Goal: Task Accomplishment & Management: Complete application form

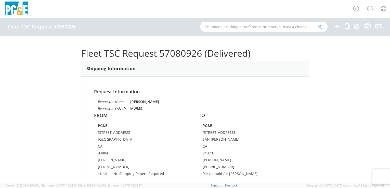
paste input "55867148"
type input "55867148"
click at [320, 25] on icon "submit" at bounding box center [320, 27] width 4 height 5
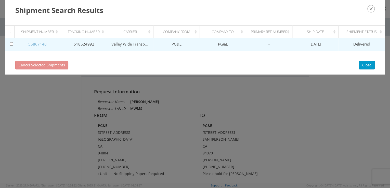
drag, startPoint x: 35, startPoint y: 44, endPoint x: 37, endPoint y: 41, distance: 3.0
click at [36, 43] on link "55867148" at bounding box center [37, 44] width 18 height 5
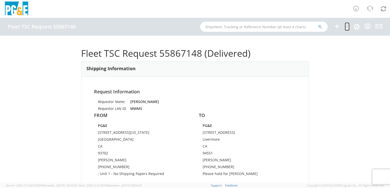
click at [346, 26] on icon at bounding box center [347, 26] width 5 height 6
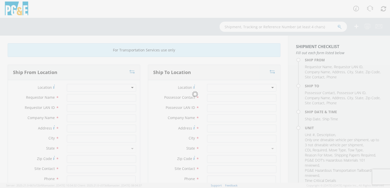
type input "[PERSON_NAME]"
type input "MWMS"
type input "PG&E"
type input "[STREET_ADDRESS][US_STATE]"
type input "[GEOGRAPHIC_DATA]"
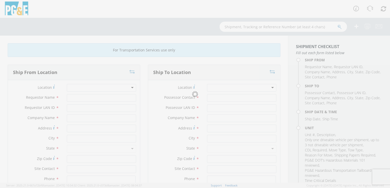
type input "93702"
type input "[PERSON_NAME]"
type input "[PHONE_NUMBER]"
type input "[PERSON_NAME]"
type input "IXSN"
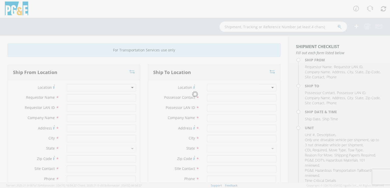
type input "PG&E"
type input "[STREET_ADDRESS]"
type input "Livermore"
type input "94551"
type input "[PERSON_NAME]"
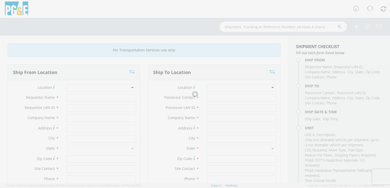
type input "[PHONE_NUMBER]"
type input "[DATE]"
type input "TRAILER; WATER BLAST 1200GL"
type input "26000"
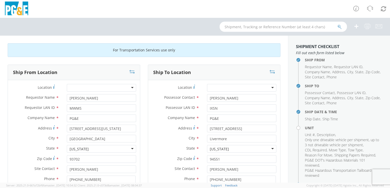
select select "11858"
select select "B34932"
drag, startPoint x: 238, startPoint y: 98, endPoint x: 202, endPoint y: 98, distance: 36.0
click at [203, 98] on div "[PERSON_NAME]" at bounding box center [241, 98] width 77 height 8
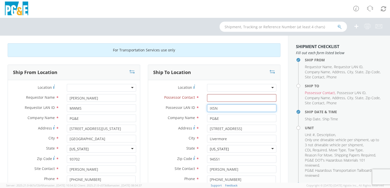
drag, startPoint x: 216, startPoint y: 108, endPoint x: 198, endPoint y: 108, distance: 18.6
click at [199, 108] on div "Possessor LAN ID * IXSN" at bounding box center [214, 109] width 132 height 8
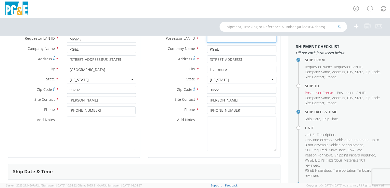
scroll to position [71, 0]
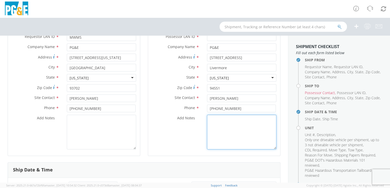
click at [224, 130] on textarea "Add Notes *" at bounding box center [241, 132] width 69 height 35
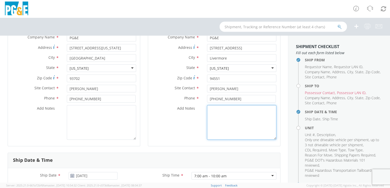
click at [216, 108] on textarea "Add Notes *" at bounding box center [241, 122] width 69 height 35
paste textarea "[PERSON_NAME]"
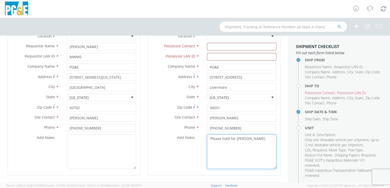
scroll to position [20, 0]
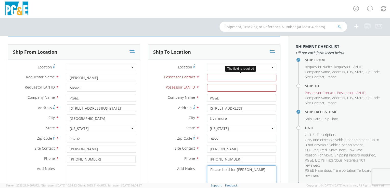
type textarea "Please hold for [PERSON_NAME]"
click at [209, 77] on input "Possessor Contact *" at bounding box center [241, 78] width 69 height 8
paste input "[PERSON_NAME]"
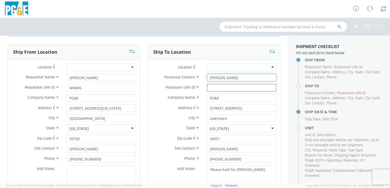
type input "[PERSON_NAME]"
click at [240, 66] on div at bounding box center [241, 68] width 69 height 8
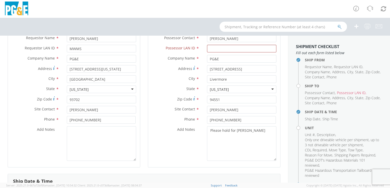
scroll to position [59, 0]
drag, startPoint x: 222, startPoint y: 100, endPoint x: 203, endPoint y: 101, distance: 19.2
click at [203, 100] on div "94551" at bounding box center [241, 101] width 77 height 8
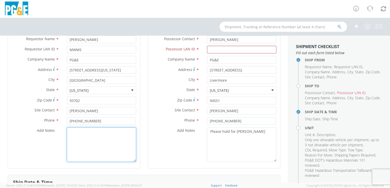
click at [80, 138] on textarea "Add Notes *" at bounding box center [101, 145] width 69 height 35
paste textarea "94551"
type textarea "94551"
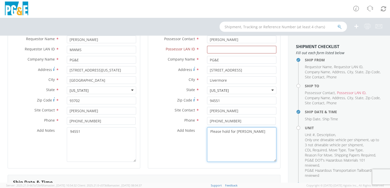
drag, startPoint x: 269, startPoint y: 131, endPoint x: 202, endPoint y: 127, distance: 66.9
click at [203, 128] on div "Please hold for [PERSON_NAME]" at bounding box center [241, 145] width 77 height 35
click at [249, 147] on textarea "Please hold for [PERSON_NAME]" at bounding box center [241, 145] width 69 height 35
drag, startPoint x: 257, startPoint y: 132, endPoint x: 208, endPoint y: 130, distance: 49.5
click at [207, 129] on textarea "Please hold for [PERSON_NAME]" at bounding box center [241, 145] width 69 height 35
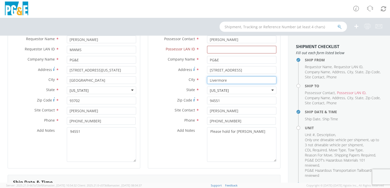
click at [227, 81] on input "Livermore" at bounding box center [241, 81] width 69 height 8
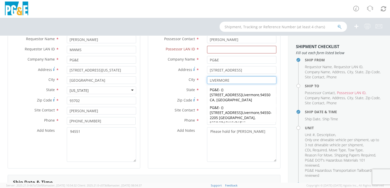
type input "LIVERMORE"
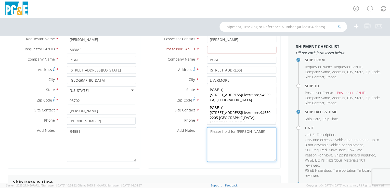
click at [228, 149] on textarea "Please hold for [PERSON_NAME]" at bounding box center [241, 145] width 69 height 35
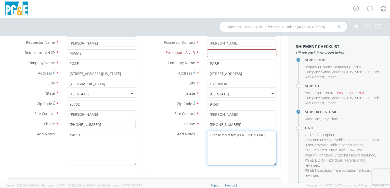
scroll to position [54, 0]
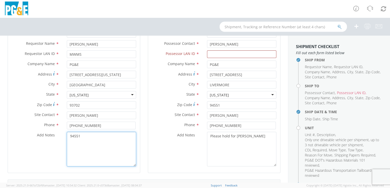
drag, startPoint x: 85, startPoint y: 135, endPoint x: 62, endPoint y: 136, distance: 23.0
click at [62, 136] on div "Add Notes * 94551" at bounding box center [74, 149] width 132 height 35
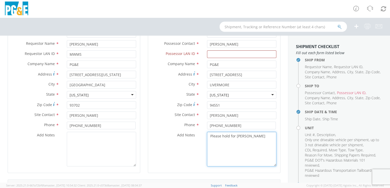
click at [216, 162] on textarea "Please hold for [PERSON_NAME]" at bounding box center [241, 149] width 69 height 35
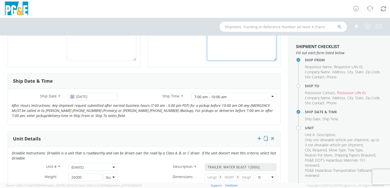
scroll to position [161, 0]
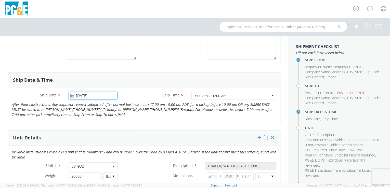
click at [85, 96] on input "[DATE]" at bounding box center [93, 96] width 49 height 8
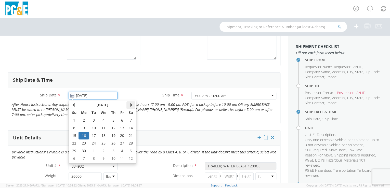
click at [130, 105] on span at bounding box center [131, 105] width 4 height 4
click at [131, 105] on span at bounding box center [131, 105] width 4 height 4
click at [132, 105] on span at bounding box center [131, 105] width 4 height 4
click at [104, 135] on td "15" at bounding box center [103, 136] width 11 height 8
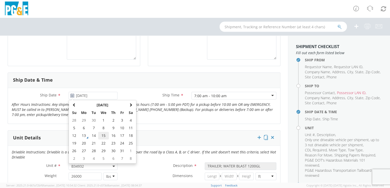
type input "[DATE]"
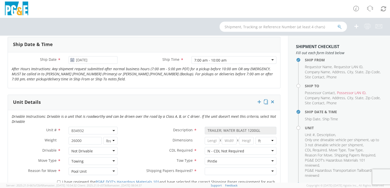
scroll to position [214, 0]
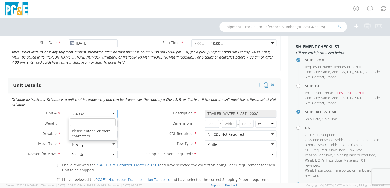
click at [90, 112] on span "B34932" at bounding box center [93, 114] width 44 height 5
paste input "B28812"
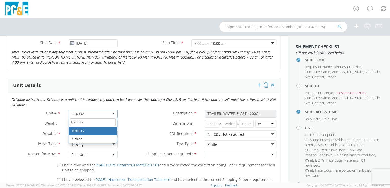
type input "B28812"
type input "SUV; COMPACT 4X4"
type input "4840"
select select "B28812"
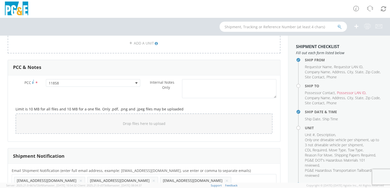
scroll to position [376, 0]
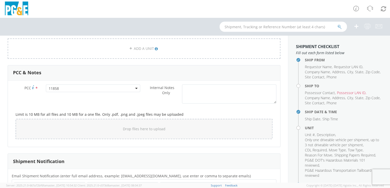
click at [77, 86] on span "11858" at bounding box center [93, 88] width 89 height 5
click at [67, 97] on input "number" at bounding box center [92, 97] width 91 height 8
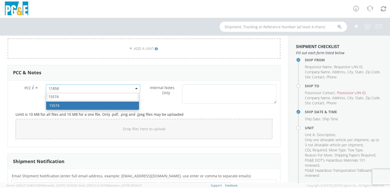
type input "15574"
select select "15574"
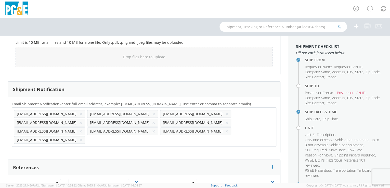
scroll to position [452, 0]
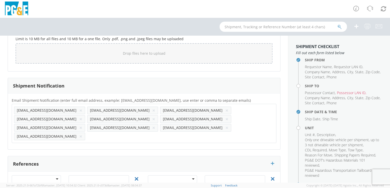
click at [79, 125] on button "×" at bounding box center [80, 128] width 3 height 6
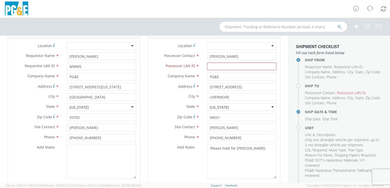
scroll to position [0, 0]
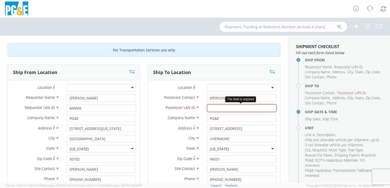
click at [211, 108] on input "Possessor LAN ID *" at bounding box center [241, 109] width 69 height 8
paste input "RXE8"
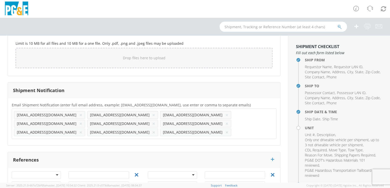
scroll to position [456, 0]
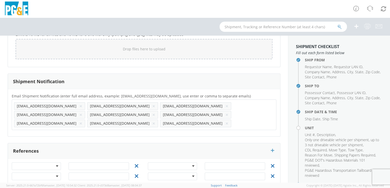
type input "RXE8"
click at [233, 120] on input "text" at bounding box center [235, 123] width 5 height 7
paste input "RXE8"
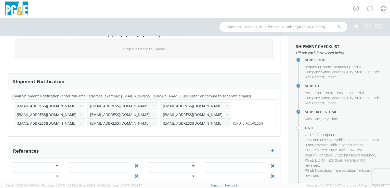
type input "[EMAIL_ADDRESS][DOMAIN_NAME]"
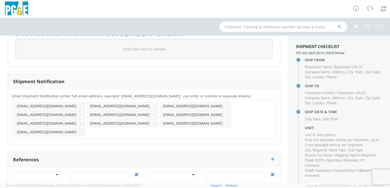
click at [141, 123] on div "Email Shipment Notification (enter full email address, example: [EMAIL_ADDRESS]…" at bounding box center [144, 117] width 272 height 56
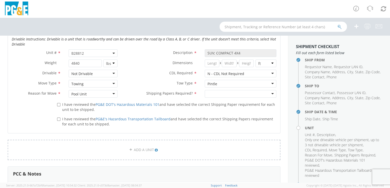
scroll to position [273, 0]
click at [58, 105] on input "I have reviewed the PG&E DOT's Hazardous Materials 101 and have selected the co…" at bounding box center [58, 105] width 3 height 3
checkbox input "true"
click at [59, 120] on input "I have reviewed the PG&E's Hazardous Transportation Tailboard and have selected…" at bounding box center [58, 120] width 3 height 3
checkbox input "true"
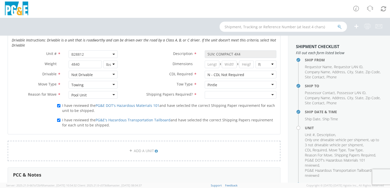
click at [113, 73] on div "Not Drivable" at bounding box center [93, 75] width 49 height 8
click at [113, 84] on div "Towing" at bounding box center [93, 85] width 49 height 8
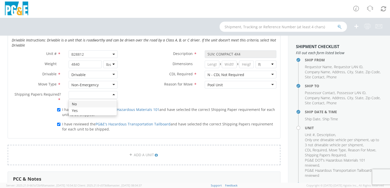
click at [113, 95] on div at bounding box center [93, 95] width 49 height 8
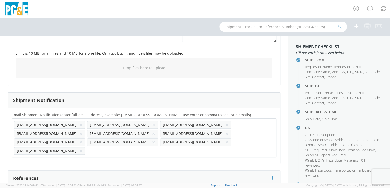
scroll to position [440, 0]
click at [120, 148] on input "text" at bounding box center [103, 151] width 33 height 7
type input "[EMAIL_ADDRESS][DOMAIN_NAME]"
click at [175, 142] on div "Email Shipment Notification (enter full email address, example: [EMAIL_ADDRESS]…" at bounding box center [144, 137] width 272 height 48
click at [194, 148] on input "text" at bounding box center [177, 151] width 34 height 7
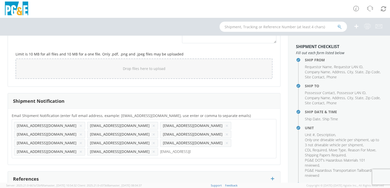
type input "[EMAIL_ADDRESS][DOMAIN_NAME]"
click at [215, 144] on div "Email Shipment Notification (enter full email address, example: [EMAIL_ADDRESS]…" at bounding box center [144, 137] width 272 height 56
click at [264, 135] on ul "[EMAIL_ADDRESS][DOMAIN_NAME] × [EMAIL_ADDRESS][DOMAIN_NAME] × [EMAIL_ADDRESS][D…" at bounding box center [144, 139] width 260 height 35
type input "[EMAIL_ADDRESS][DOMAIN_NAME]"
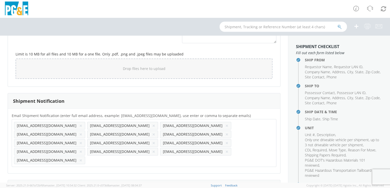
click at [81, 149] on div "Email Shipment Notification (enter full email address, example: [EMAIL_ADDRESS]…" at bounding box center [144, 141] width 272 height 57
click at [87, 157] on input "text" at bounding box center [104, 160] width 34 height 7
type input "[EMAIL_ADDRESS][DOMAIN_NAME]"
click at [61, 153] on div "Email Shipment Notification (enter full email address, example: [EMAIL_ADDRESS]…" at bounding box center [144, 141] width 272 height 65
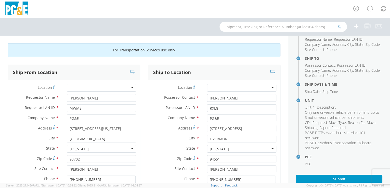
scroll to position [55, 0]
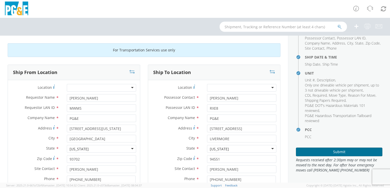
click at [347, 152] on button "Submit" at bounding box center [339, 152] width 86 height 9
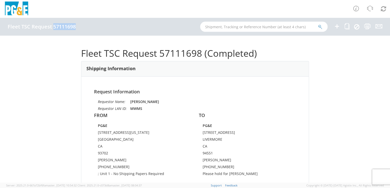
drag, startPoint x: 54, startPoint y: 26, endPoint x: 74, endPoint y: 26, distance: 20.9
click at [74, 26] on h4 "Fleet TSC Request 57111698" at bounding box center [42, 27] width 68 height 6
copy h4 "57111698"
